Goal: Task Accomplishment & Management: Manage account settings

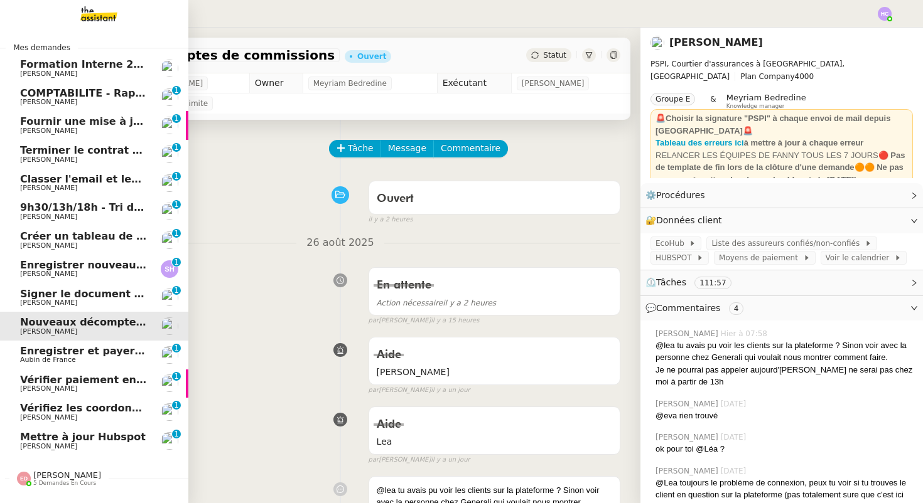
click at [55, 205] on span "9h30/13h/18h - Tri de la boite mail PRO - 22 août 2025" at bounding box center [174, 207] width 308 height 12
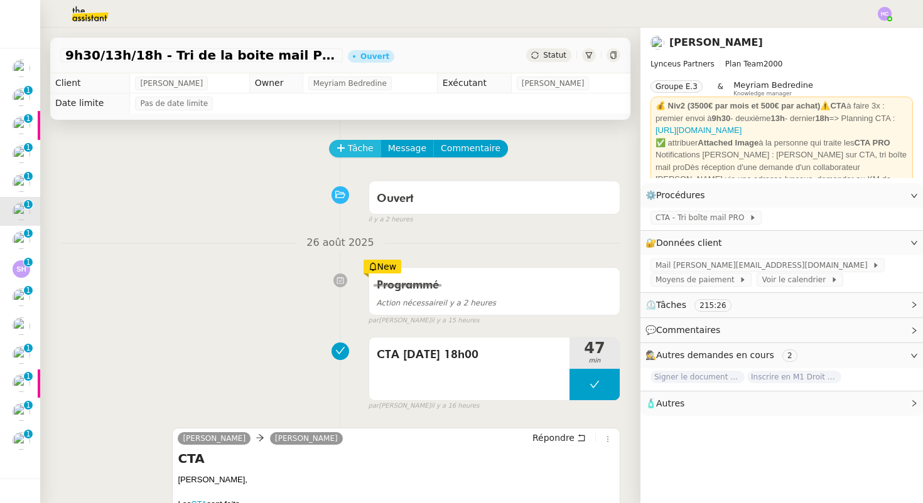
click at [348, 150] on span "Tâche" at bounding box center [361, 148] width 26 height 14
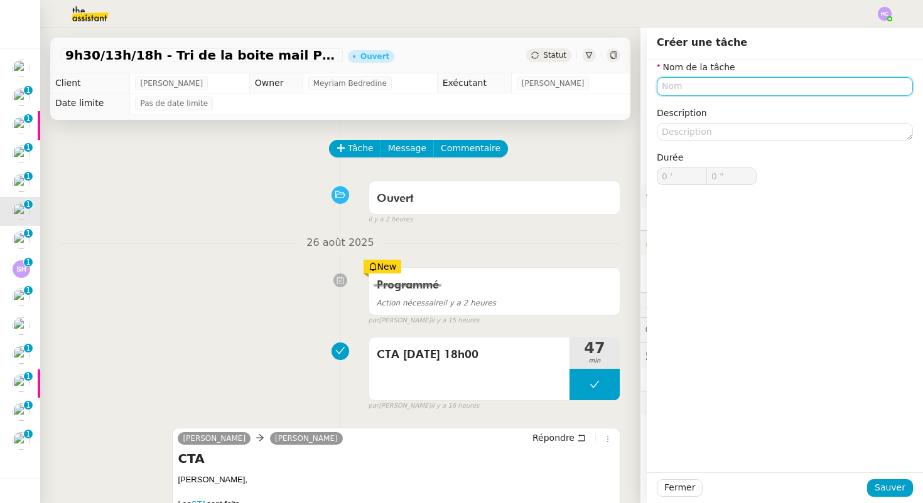
click at [694, 85] on input "text" at bounding box center [784, 86] width 256 height 18
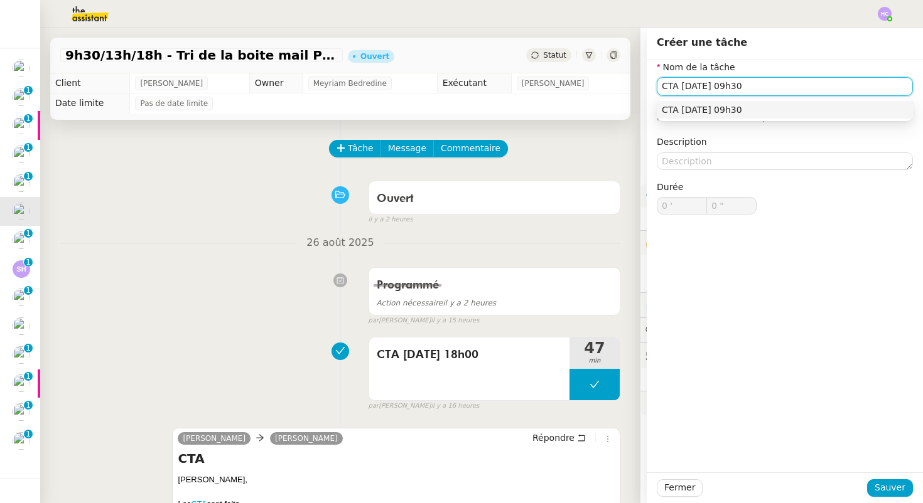
click at [752, 110] on div "CTA [DATE] 09h30" at bounding box center [784, 109] width 246 height 11
type input "CTA [DATE] 09h30"
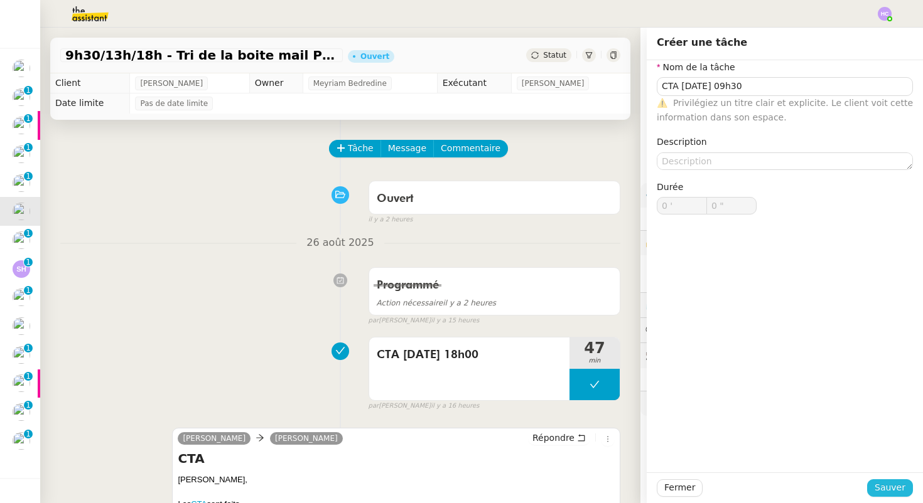
click at [879, 488] on span "Sauver" at bounding box center [889, 488] width 31 height 14
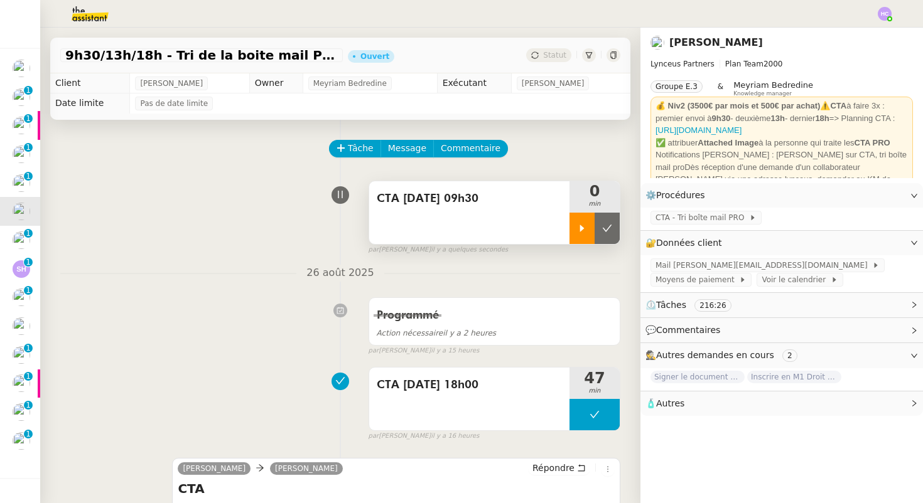
click at [584, 227] on icon at bounding box center [582, 228] width 10 height 10
click at [592, 227] on icon at bounding box center [594, 228] width 10 height 10
click at [581, 228] on icon at bounding box center [582, 228] width 4 height 7
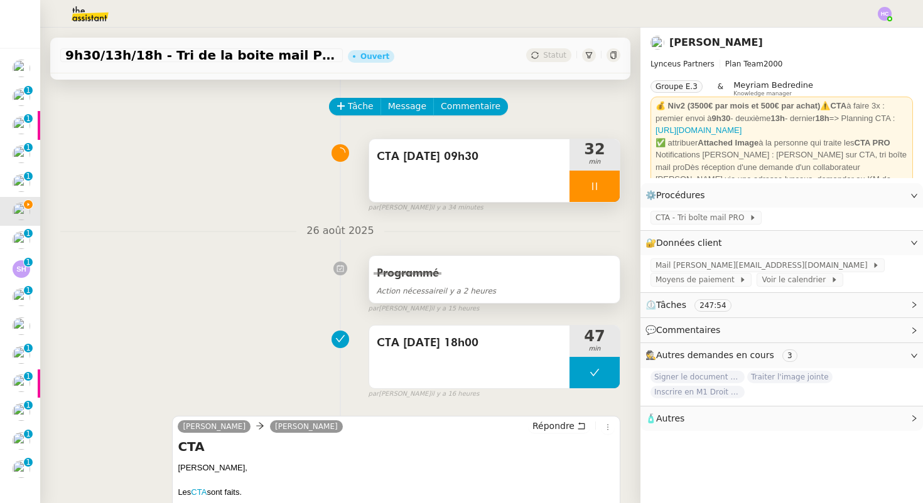
scroll to position [114, 0]
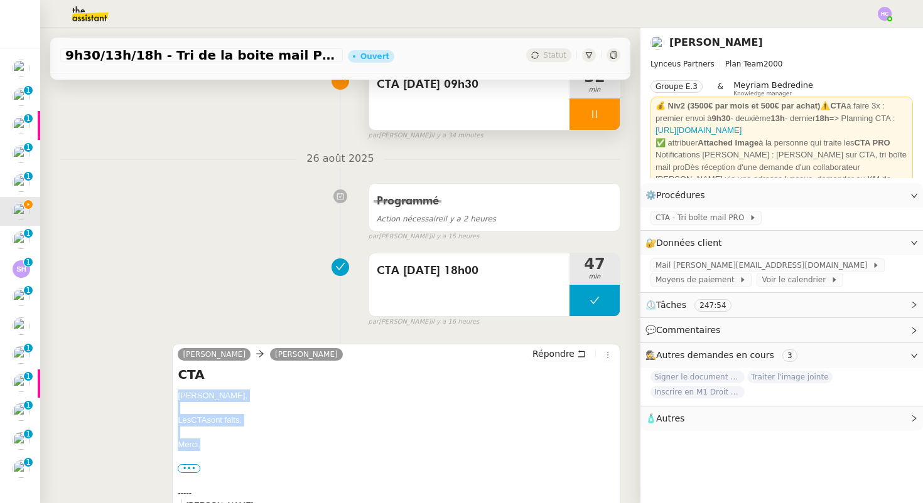
drag, startPoint x: 203, startPoint y: 446, endPoint x: 176, endPoint y: 391, distance: 60.6
click at [176, 391] on div "Iris Lynceus Patrick Chotard Répondre CTA Patrick, Les CTA sont faits. Merci, •…" at bounding box center [396, 450] width 448 height 213
copy div "Patrick, Les CTA sont faits. Merci,"
click at [567, 356] on span "Répondre" at bounding box center [553, 354] width 42 height 13
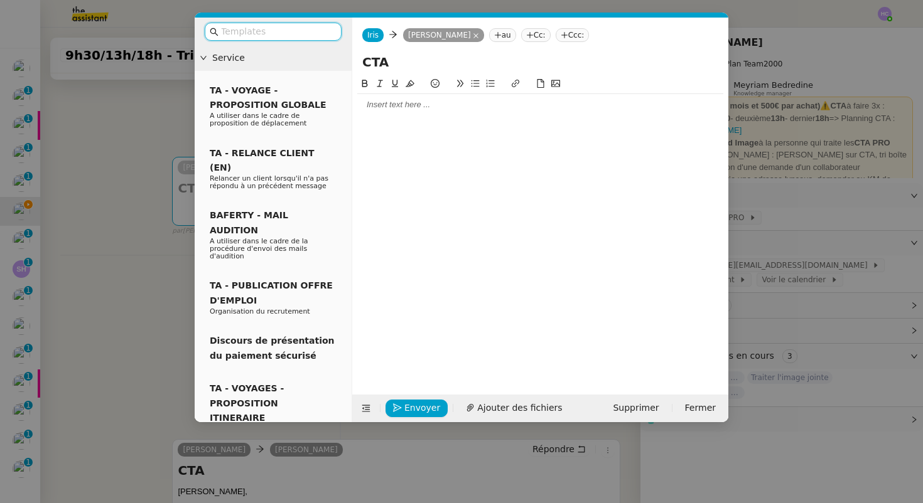
click at [398, 105] on div at bounding box center [540, 104] width 366 height 11
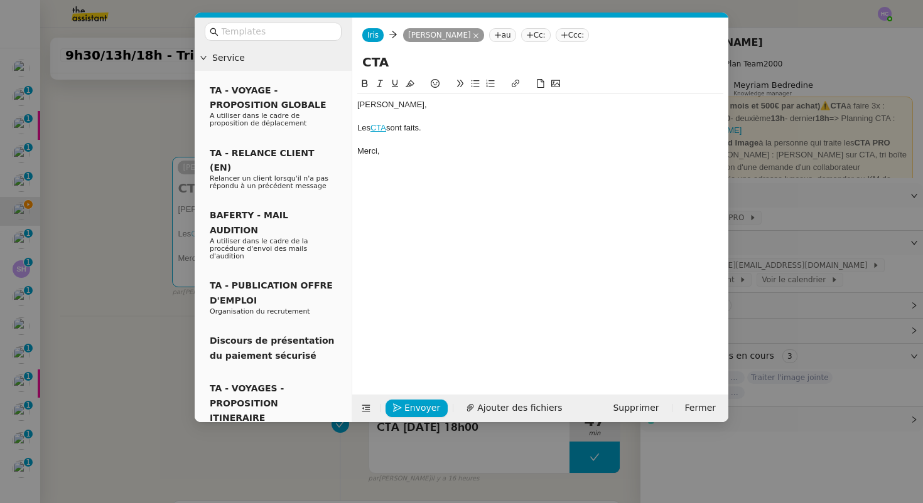
click at [358, 107] on div "[PERSON_NAME]," at bounding box center [540, 104] width 366 height 11
click at [410, 407] on span "Envoyer" at bounding box center [422, 408] width 36 height 14
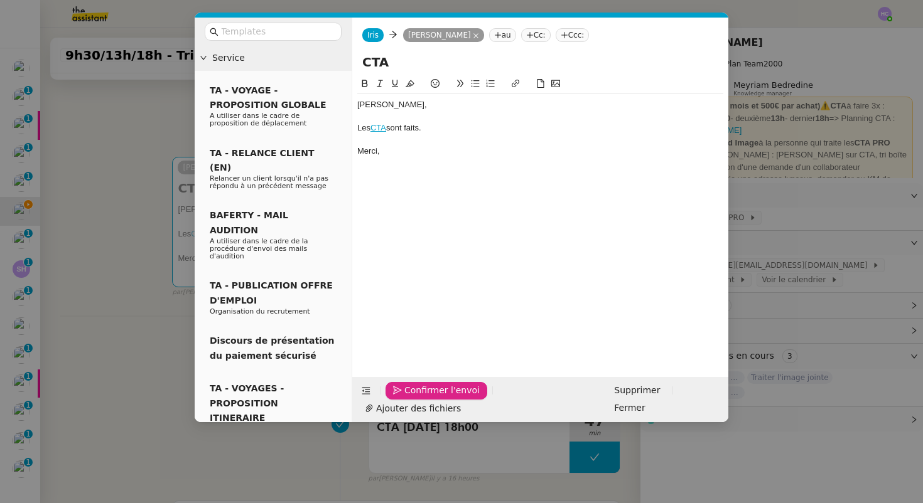
click at [410, 398] on span "Confirmer l'envoi" at bounding box center [441, 390] width 75 height 14
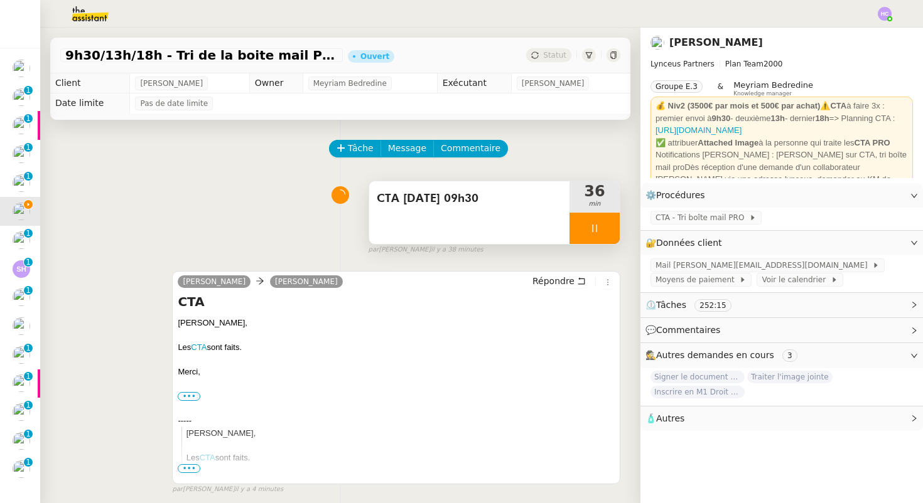
click at [598, 226] on icon at bounding box center [594, 228] width 10 height 10
click at [606, 228] on icon at bounding box center [607, 228] width 10 height 10
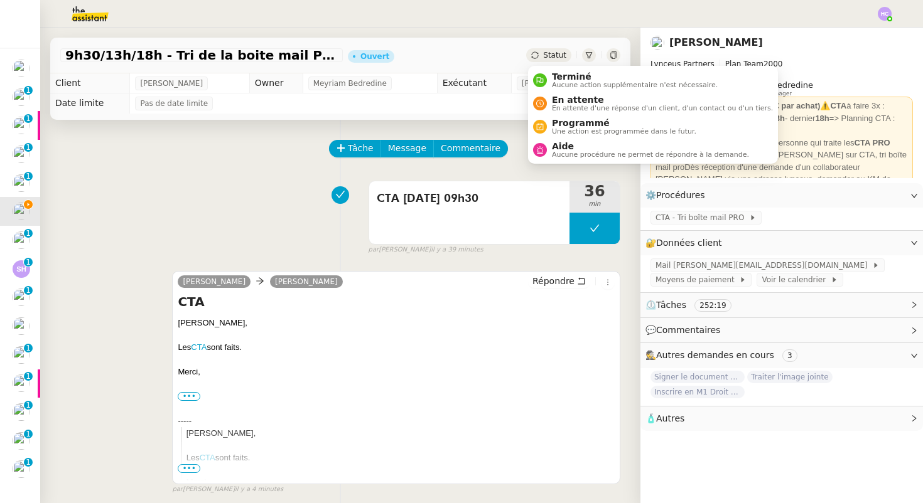
click at [542, 52] on div "Statut" at bounding box center [548, 55] width 45 height 14
click at [564, 124] on span "Programmé" at bounding box center [624, 123] width 144 height 10
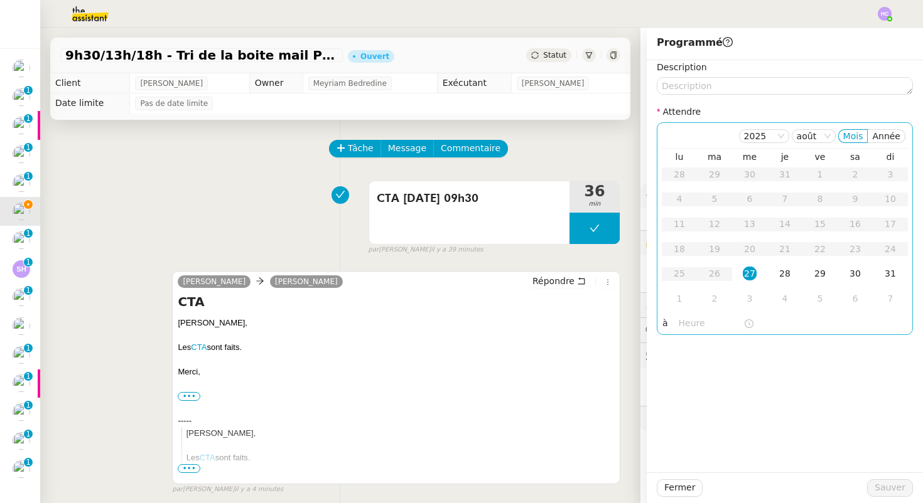
click at [748, 269] on div "27" at bounding box center [749, 274] width 14 height 14
click at [697, 327] on input "text" at bounding box center [710, 323] width 65 height 14
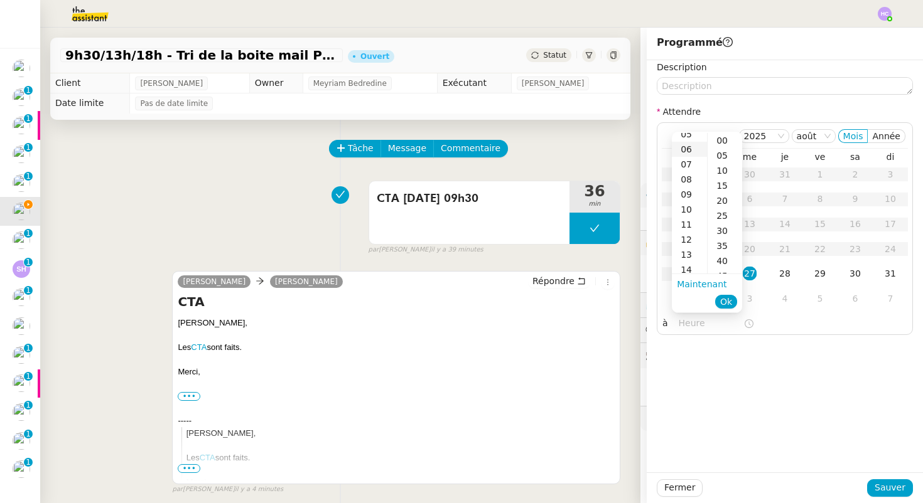
click at [690, 237] on div "12" at bounding box center [689, 239] width 35 height 15
click at [727, 139] on div "00" at bounding box center [724, 140] width 35 height 15
type input "12:00"
click at [727, 304] on span "Ok" at bounding box center [726, 302] width 12 height 13
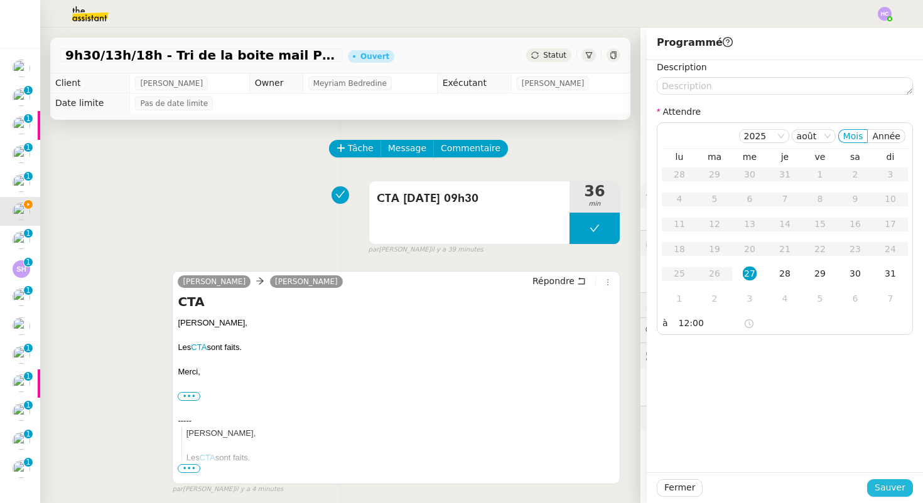
click at [887, 485] on span "Sauver" at bounding box center [889, 488] width 31 height 14
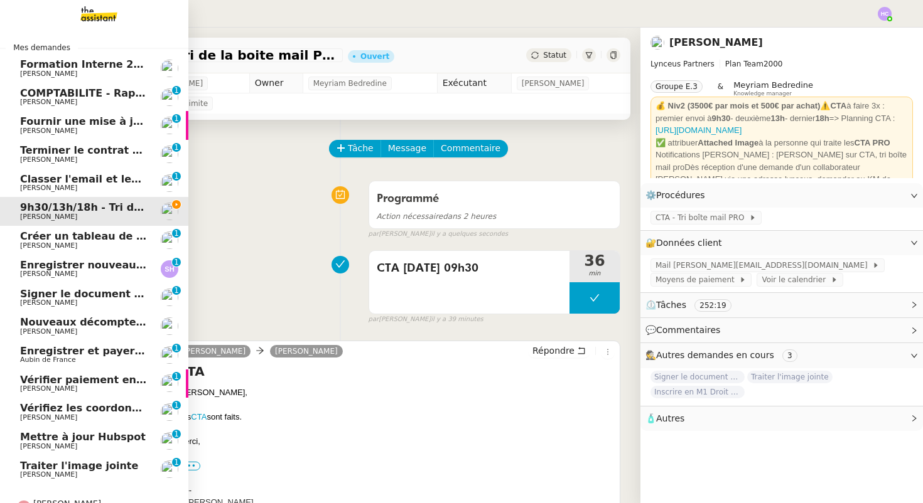
click at [33, 210] on span "9h30/13h/18h - Tri de la boite mail PRO - 22 août 2025" at bounding box center [174, 207] width 308 height 12
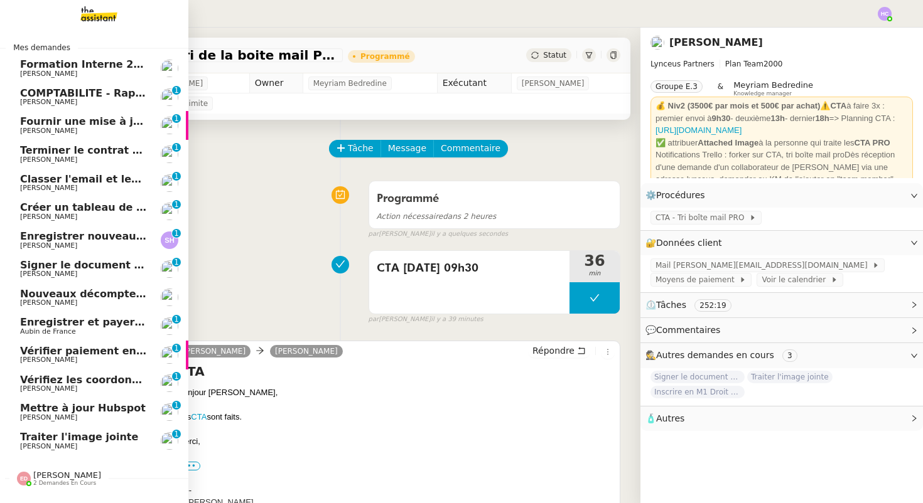
click at [97, 437] on span "Traiter l'image jointe" at bounding box center [79, 437] width 118 height 12
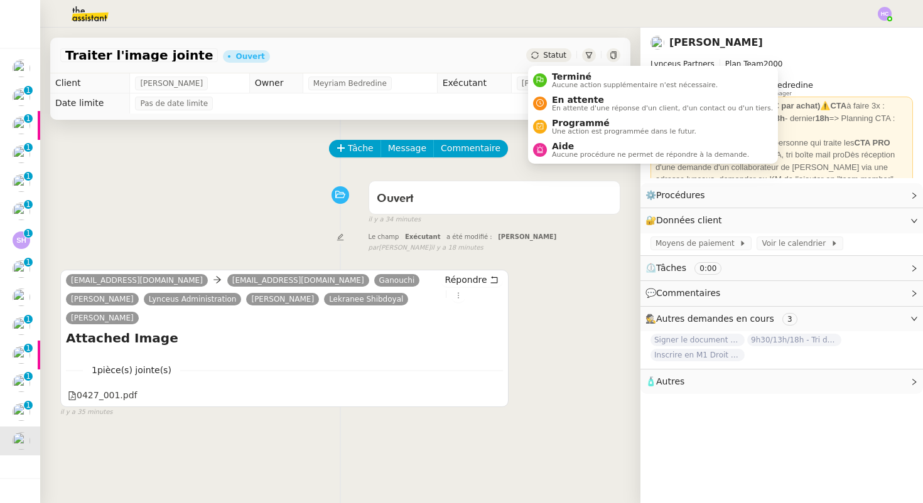
click at [550, 51] on span "Statut" at bounding box center [554, 55] width 23 height 9
click at [559, 80] on span "Terminé" at bounding box center [635, 77] width 166 height 10
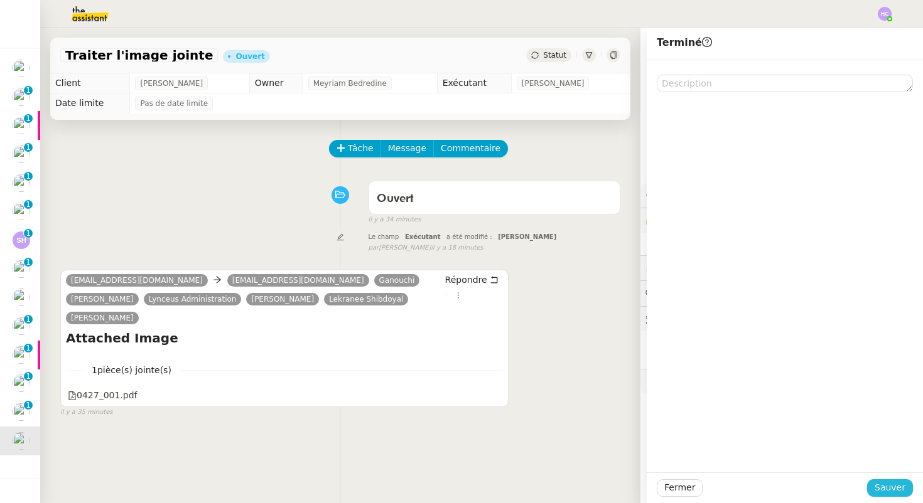
click at [890, 485] on span "Sauver" at bounding box center [889, 488] width 31 height 14
